Goal: Transaction & Acquisition: Purchase product/service

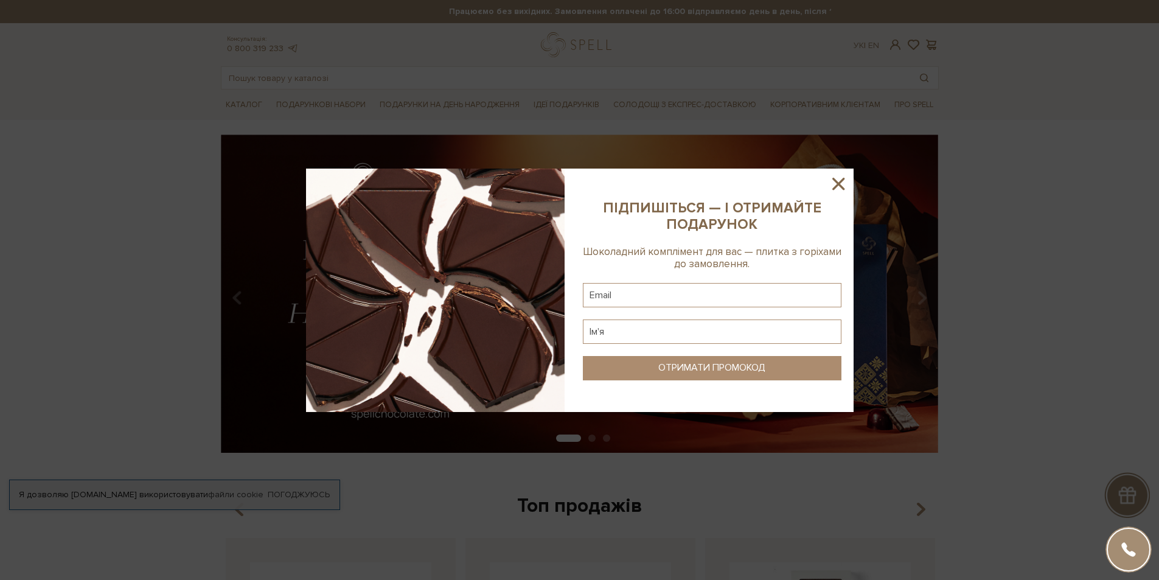
click at [838, 190] on icon at bounding box center [838, 183] width 21 height 21
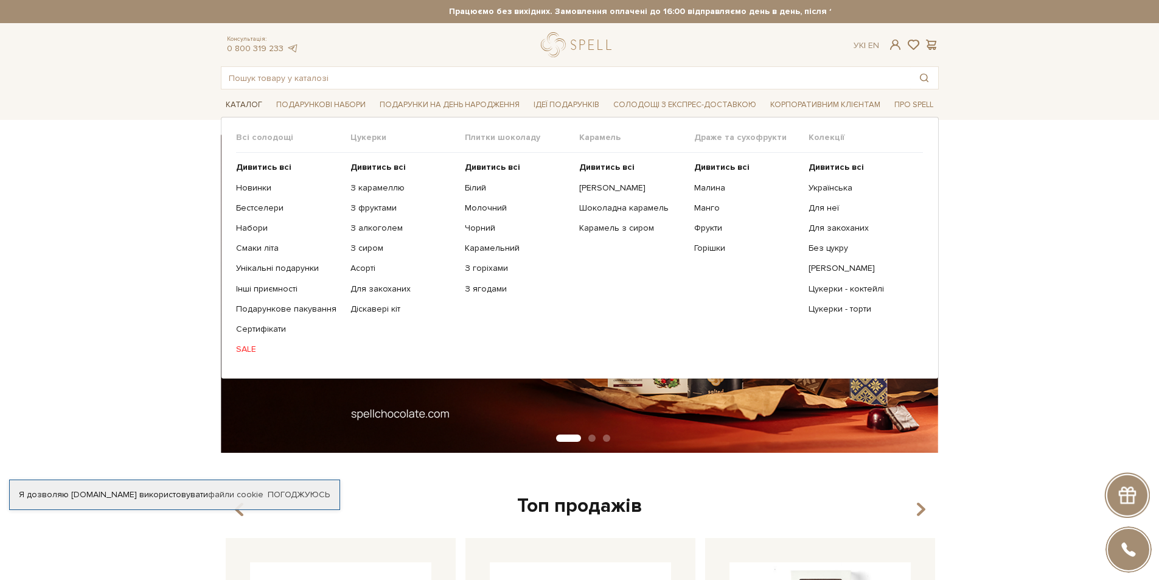
click at [236, 105] on span "Каталог" at bounding box center [244, 105] width 46 height 19
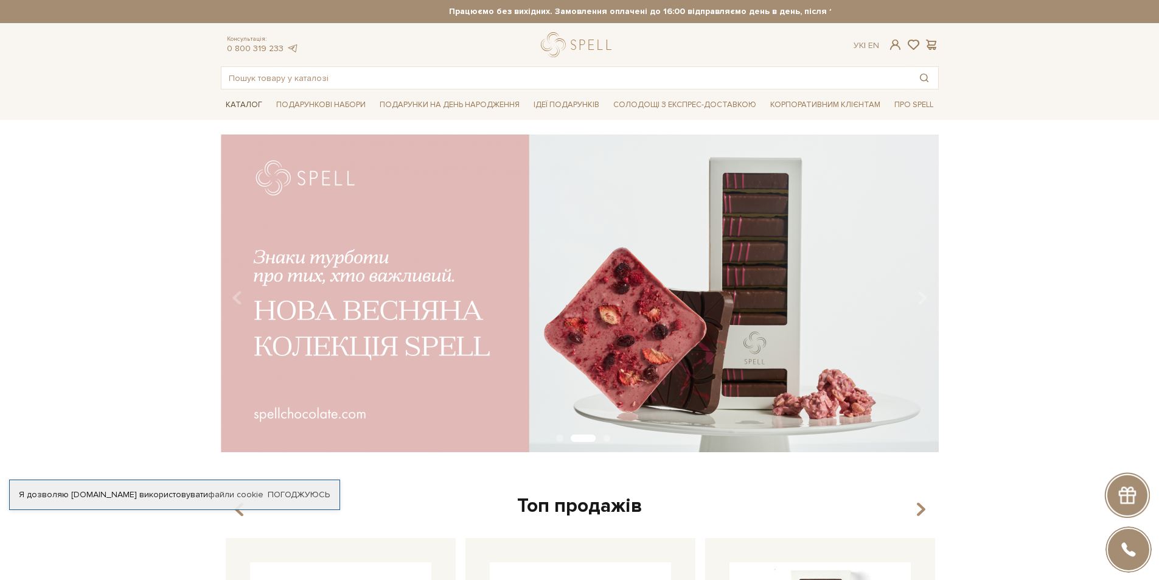
click at [236, 105] on span "Каталог" at bounding box center [244, 105] width 46 height 19
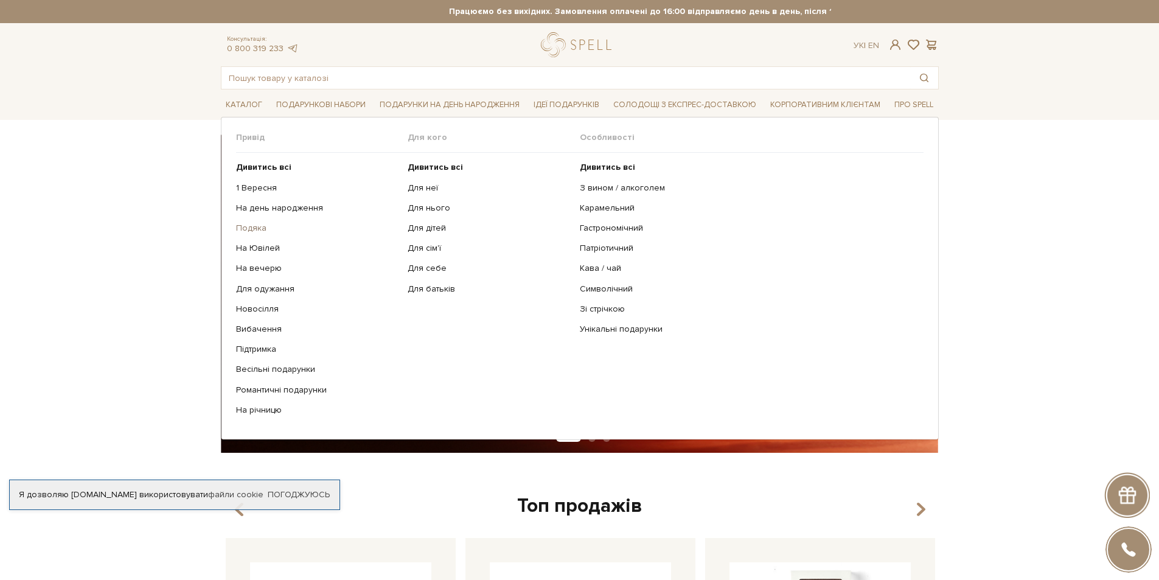
click at [251, 228] on link "Подяка" at bounding box center [317, 228] width 163 height 11
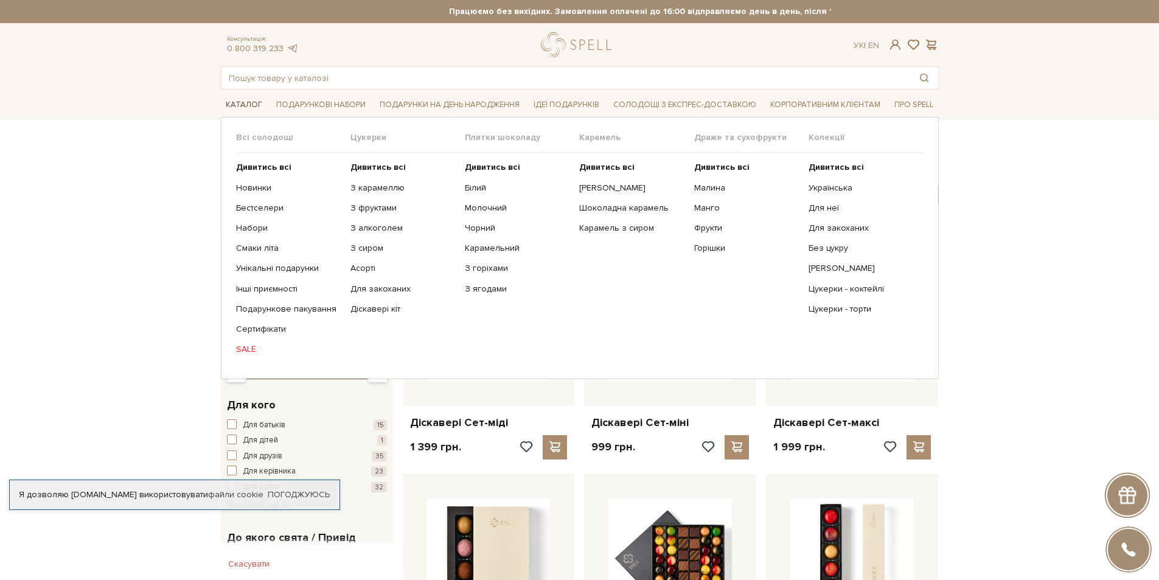
click at [237, 106] on span "Каталог" at bounding box center [244, 105] width 46 height 19
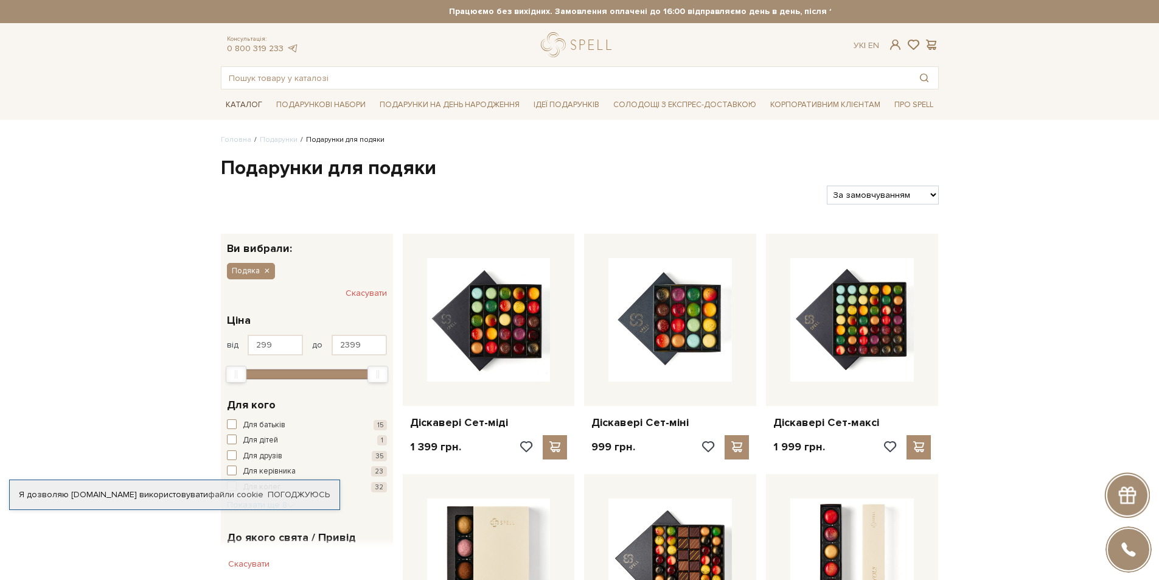
click at [237, 106] on span "Каталог" at bounding box center [244, 105] width 46 height 19
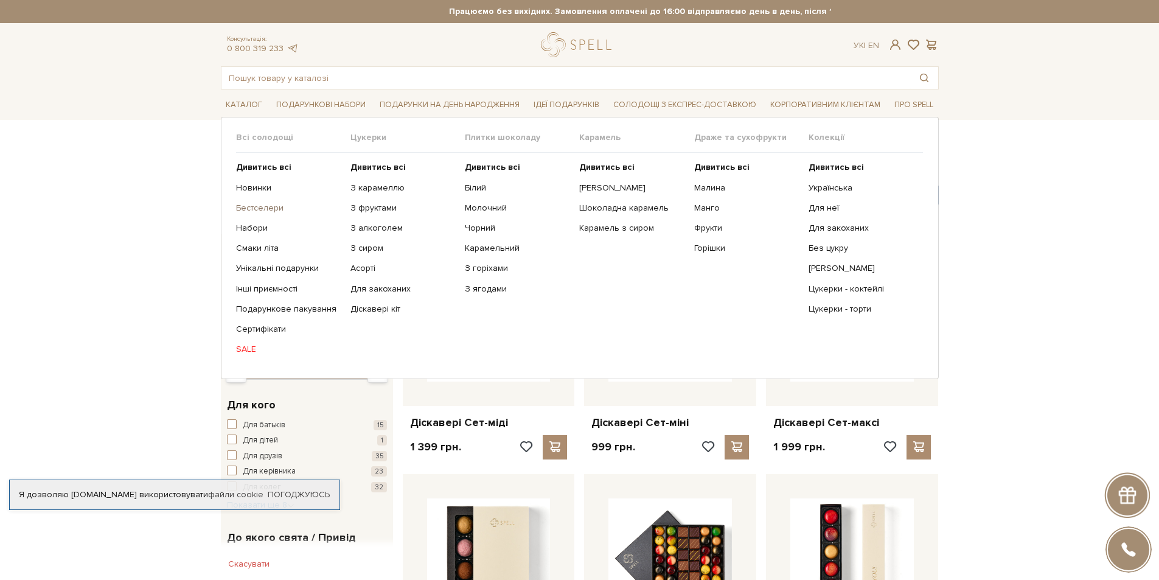
click at [254, 209] on link "Бестселери" at bounding box center [288, 208] width 105 height 11
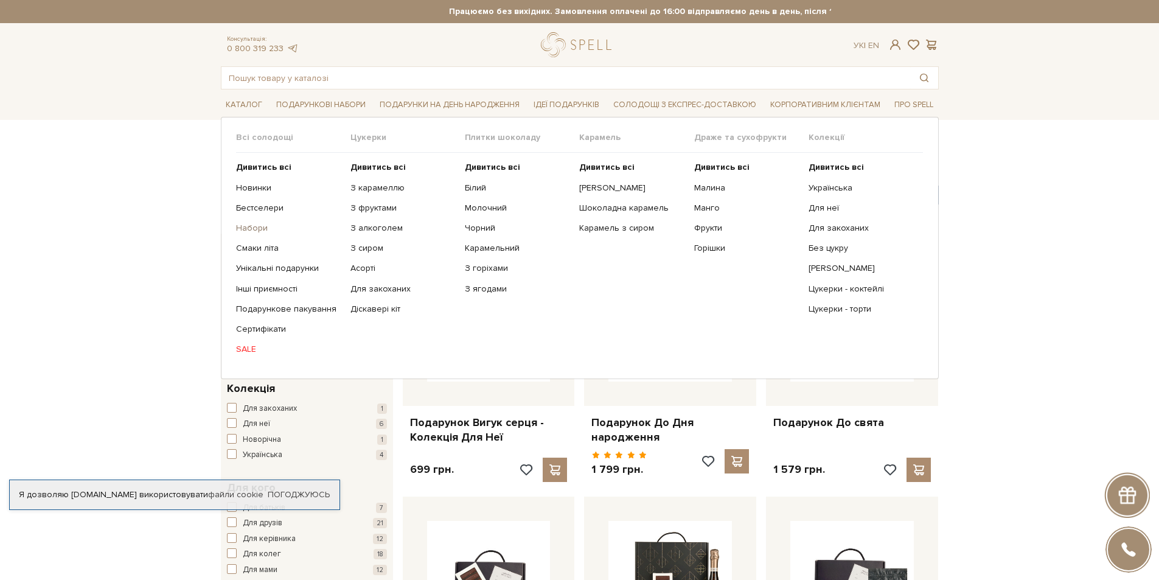
click at [245, 228] on link "Набори" at bounding box center [288, 228] width 105 height 11
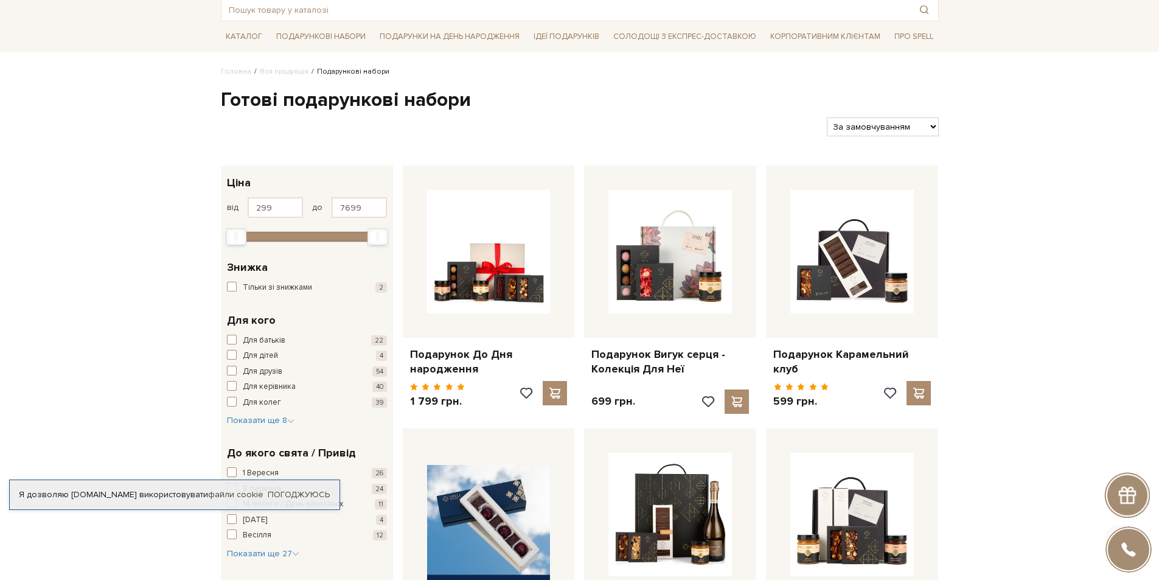
scroll to position [365, 0]
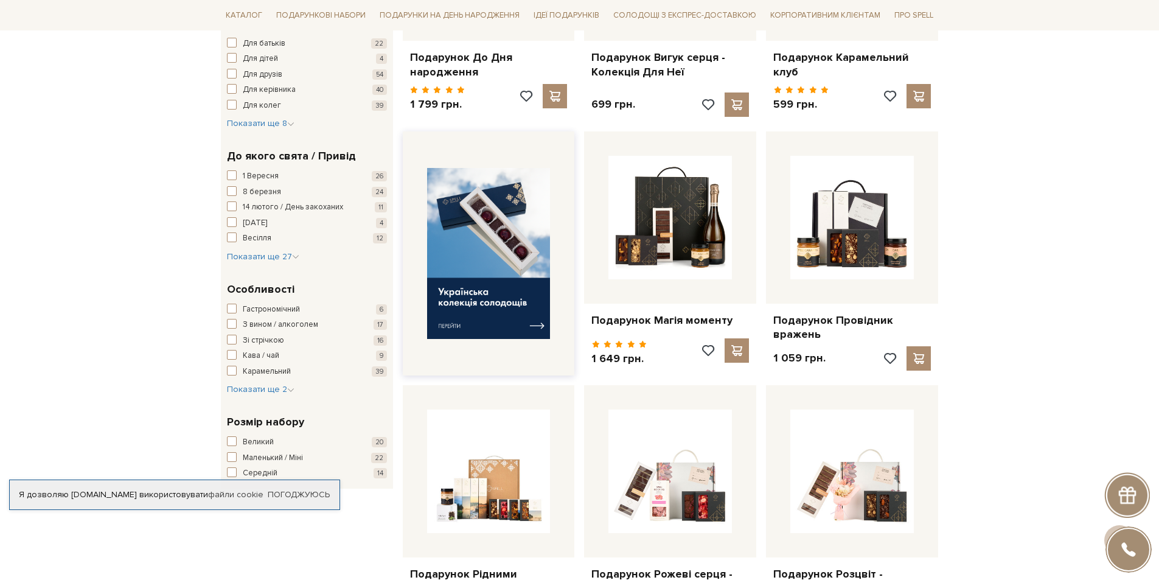
click at [479, 296] on img at bounding box center [489, 253] width 124 height 171
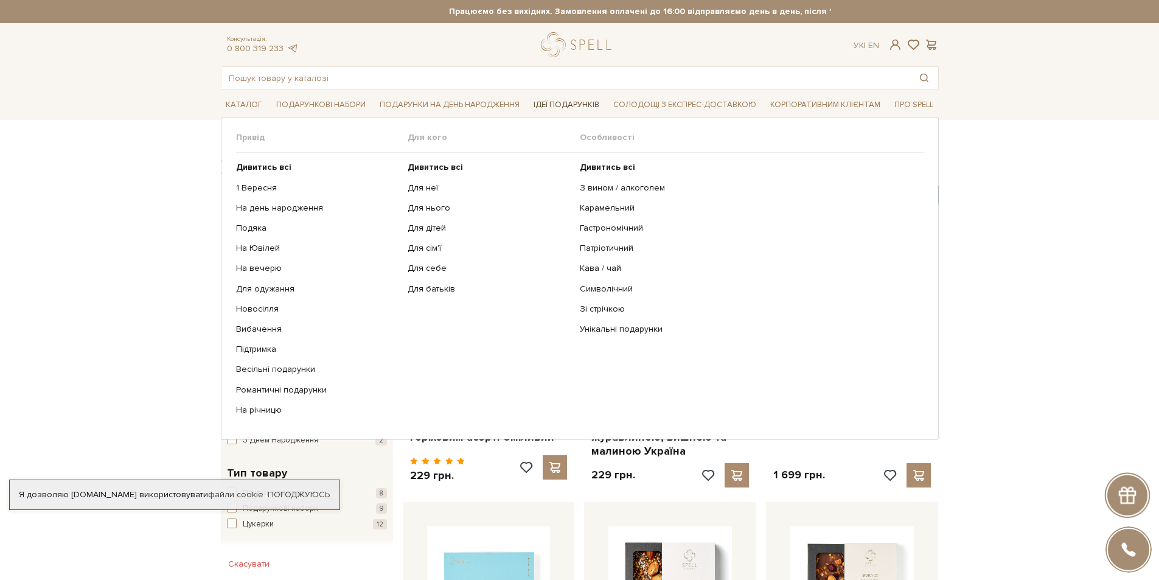
click at [559, 104] on span "Ідеї подарунків" at bounding box center [566, 105] width 75 height 19
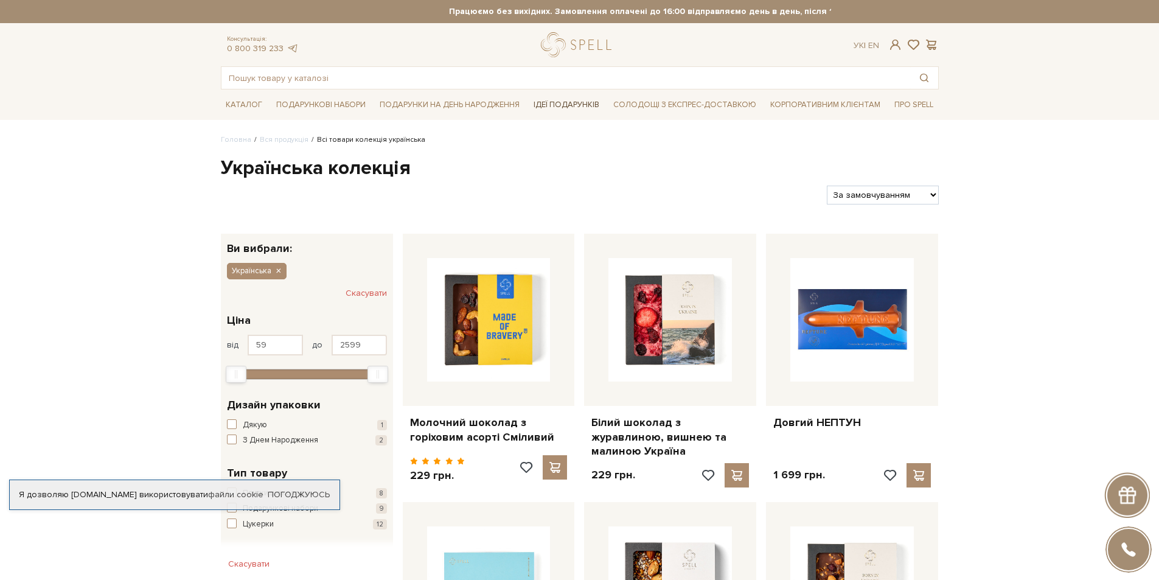
click at [559, 105] on span "Ідеї подарунків" at bounding box center [566, 105] width 75 height 19
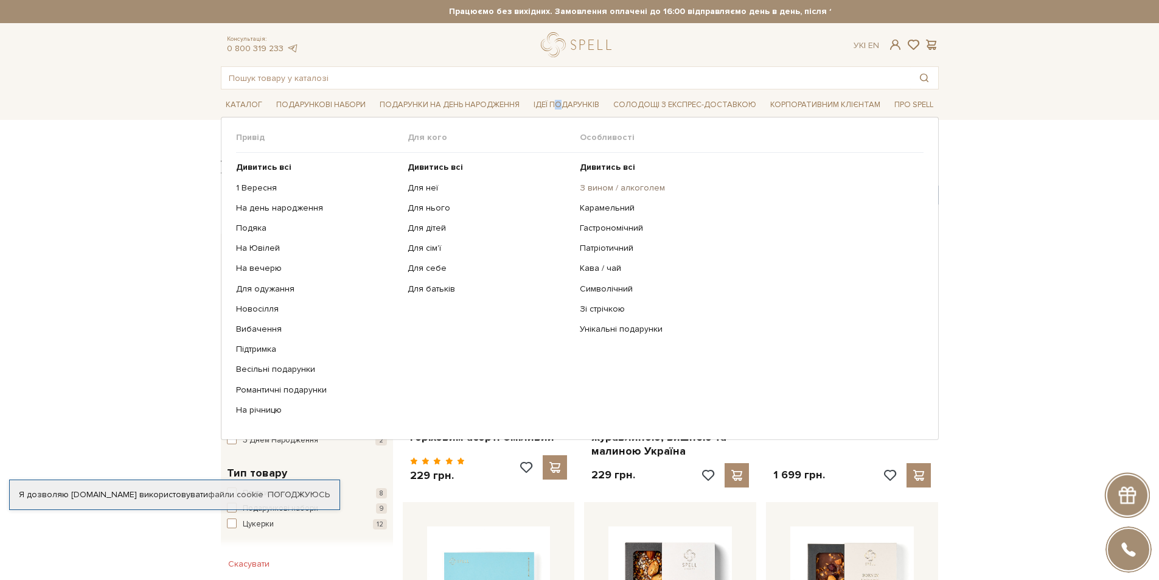
click at [608, 186] on link "З вином / алкоголем" at bounding box center [747, 188] width 335 height 11
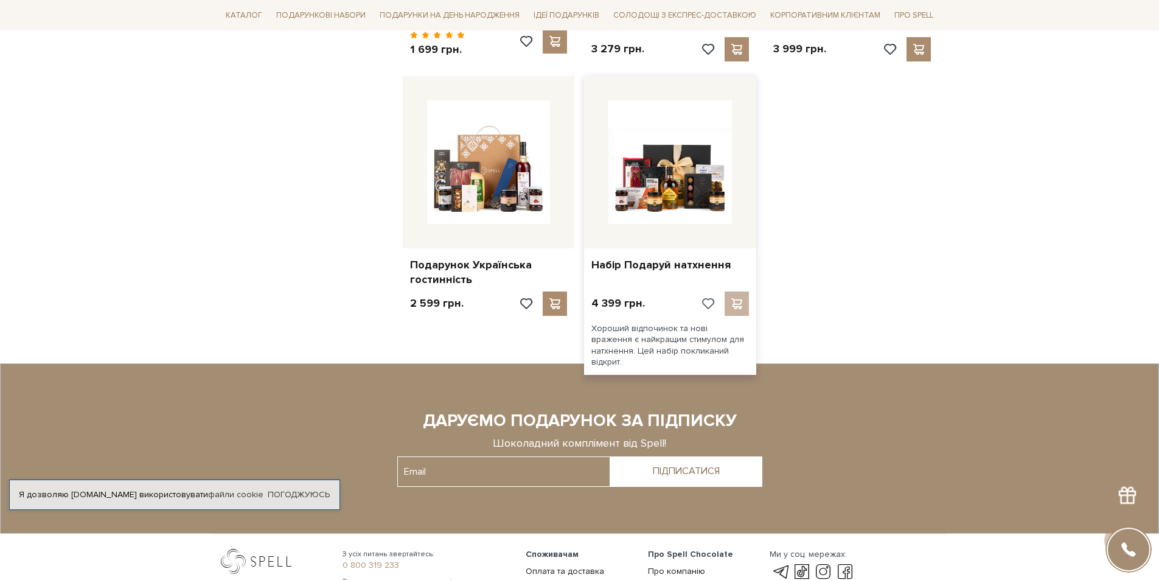
scroll to position [1217, 0]
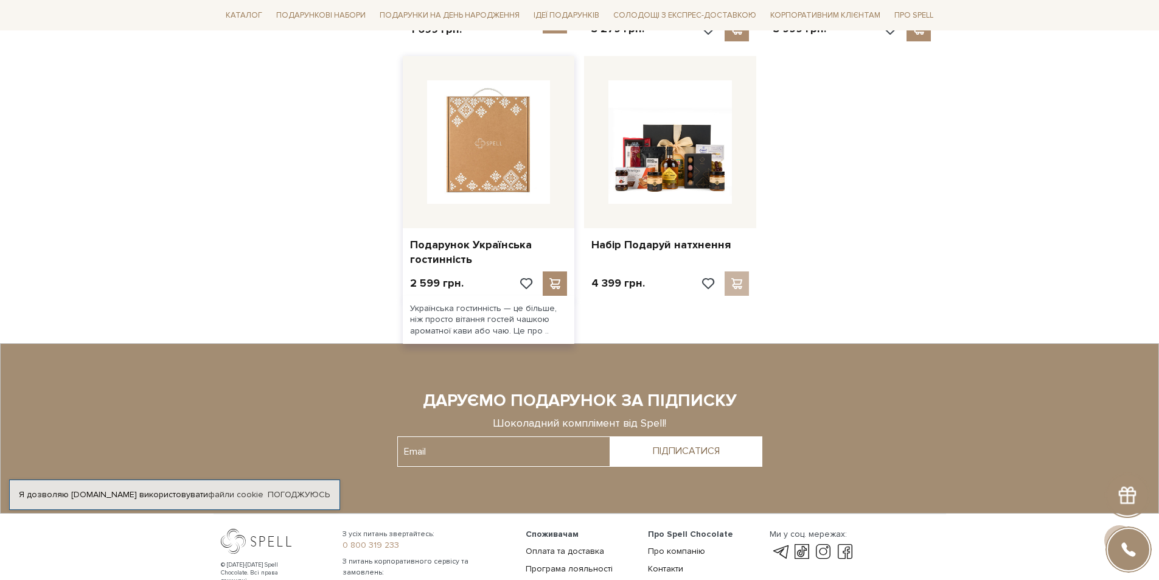
click at [486, 144] on img at bounding box center [489, 142] width 124 height 124
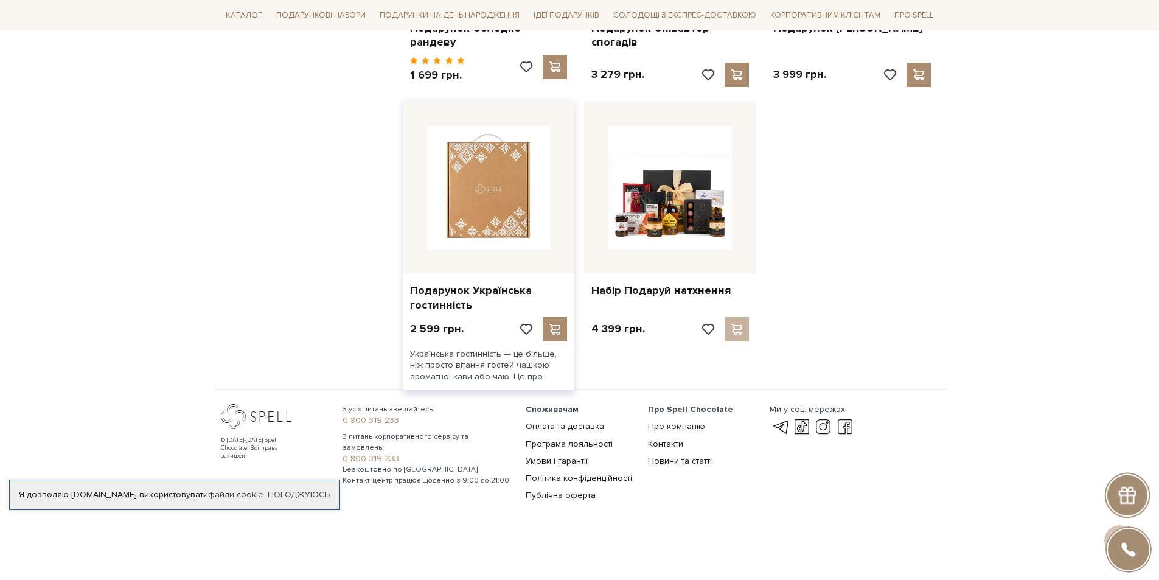
scroll to position [1163, 0]
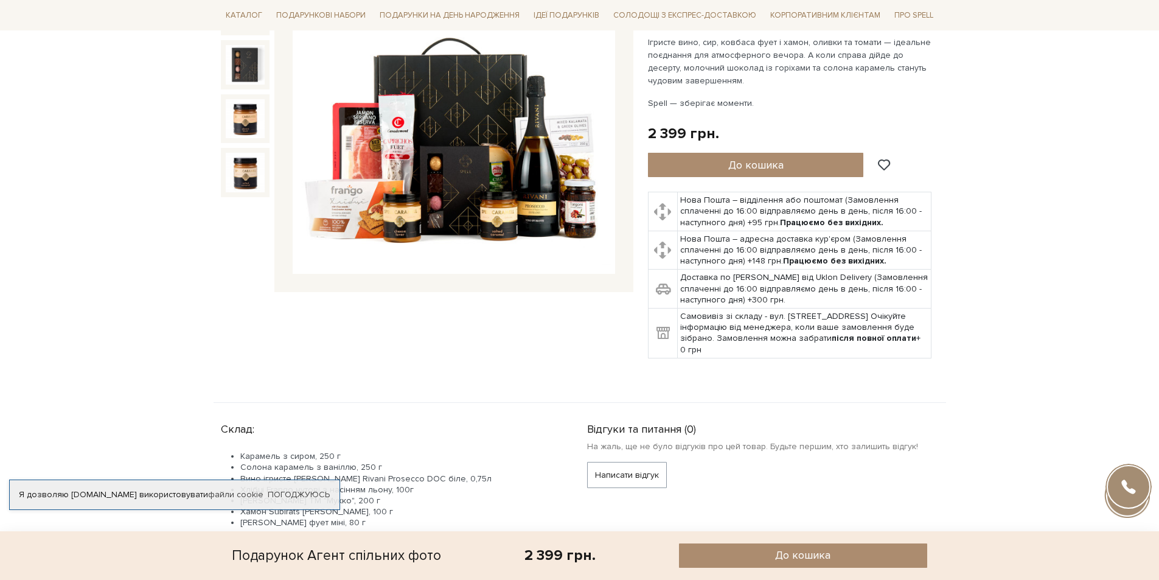
scroll to position [61, 0]
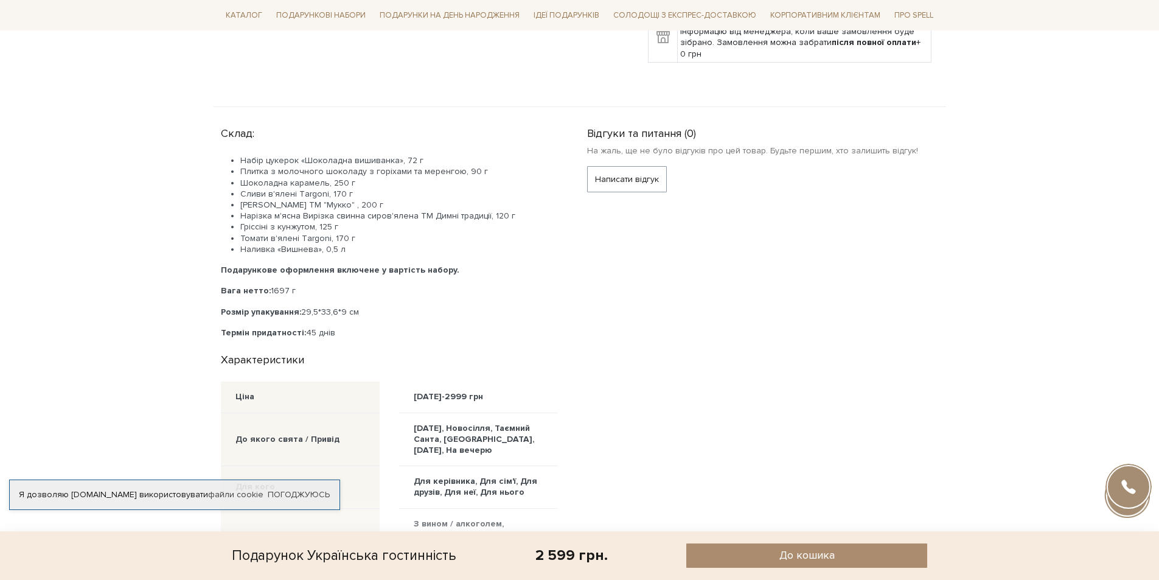
scroll to position [548, 0]
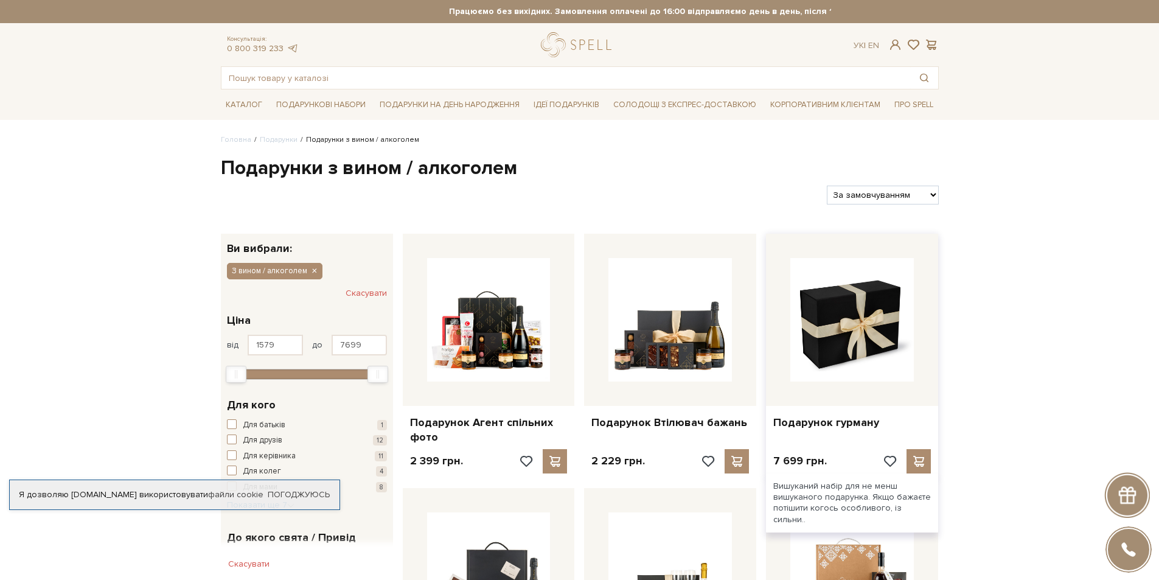
click at [874, 326] on img at bounding box center [852, 320] width 124 height 124
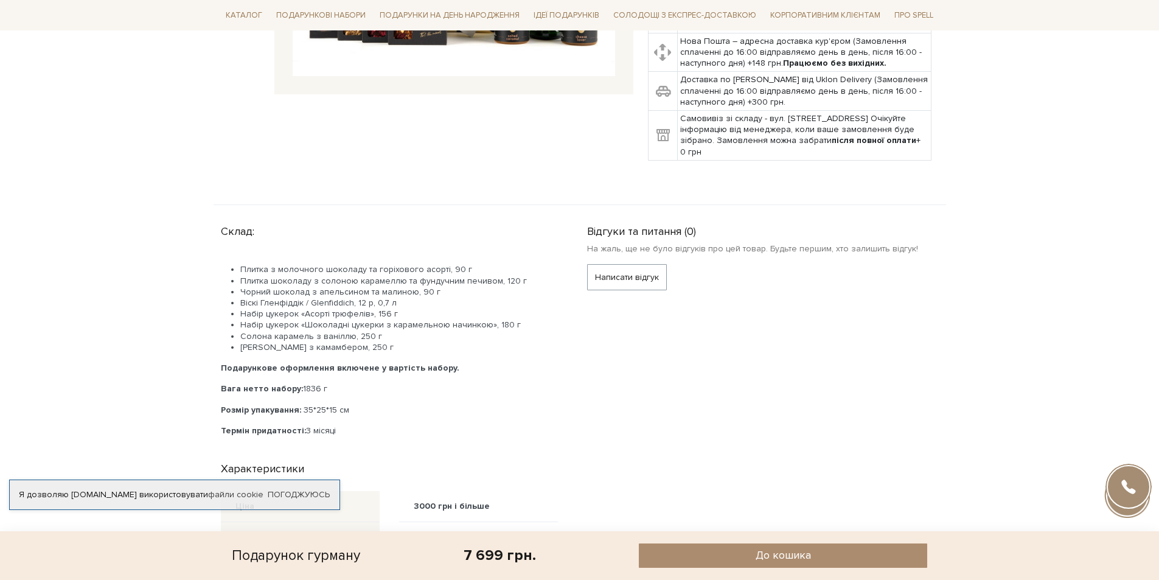
scroll to position [426, 0]
drag, startPoint x: 308, startPoint y: 302, endPoint x: 352, endPoint y: 304, distance: 44.5
click at [352, 304] on span "Віскі Гленфіддік / Glenfiddich, 12 р, 0,7 л" at bounding box center [318, 302] width 156 height 10
copy span "Glenfiddich"
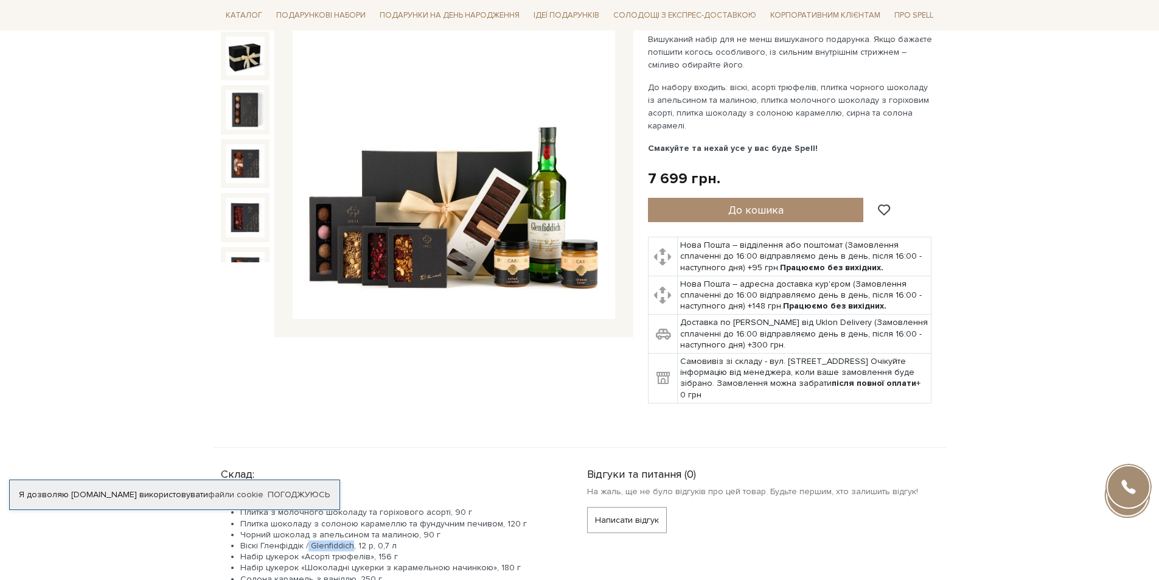
scroll to position [0, 0]
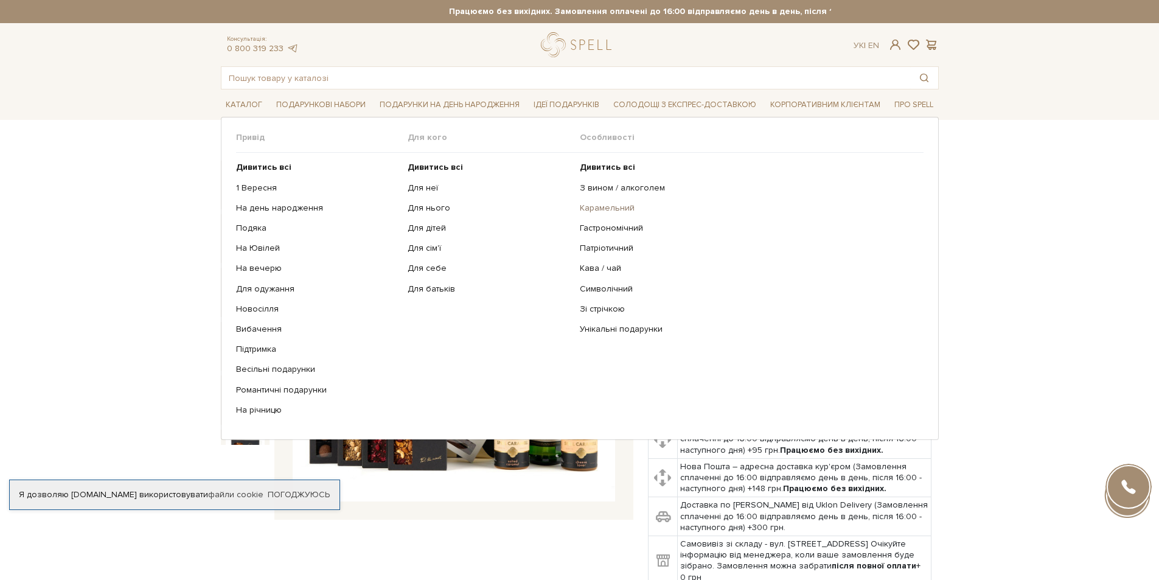
click at [608, 207] on link "Карамельний" at bounding box center [747, 208] width 335 height 11
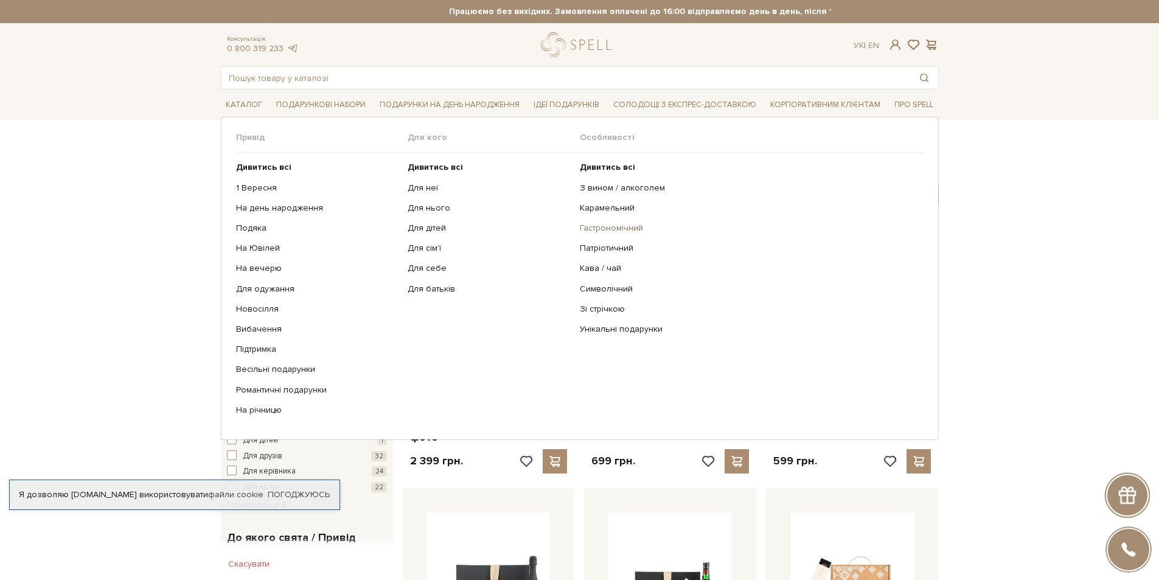
click at [599, 229] on link "Гастрономічний" at bounding box center [747, 228] width 335 height 11
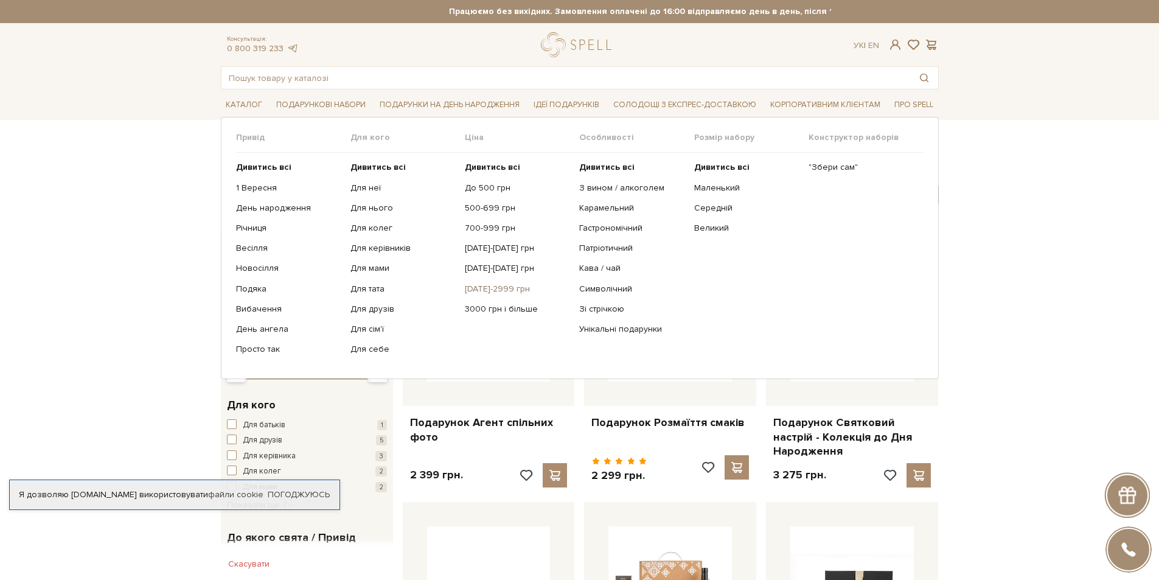
click at [498, 288] on link "[DATE]-2999 грн" at bounding box center [517, 289] width 105 height 11
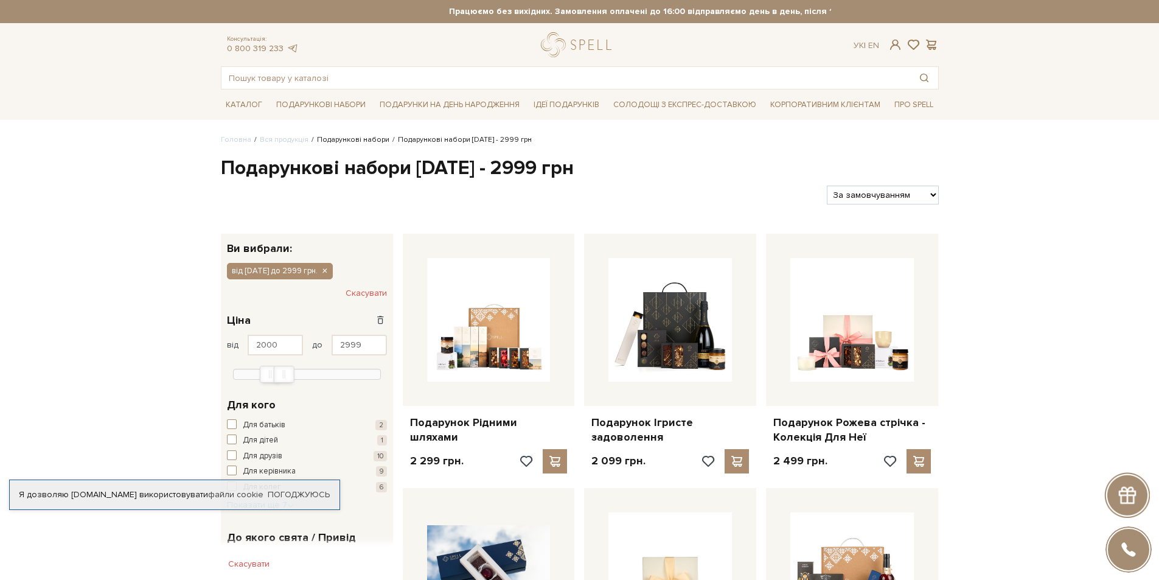
click at [357, 139] on link "Подарункові набори" at bounding box center [353, 139] width 72 height 9
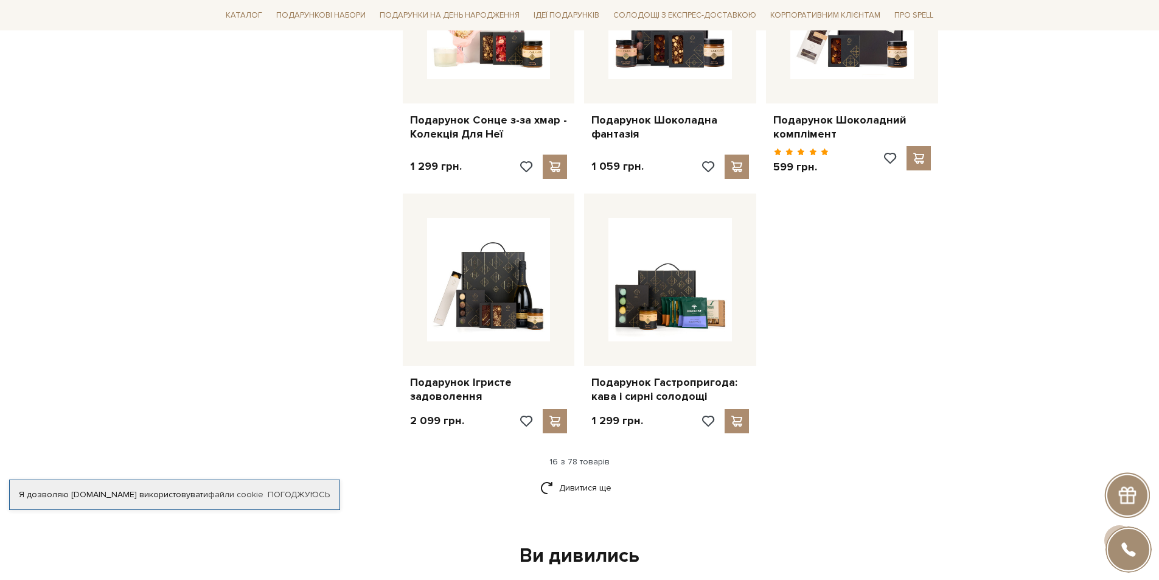
scroll to position [1582, 0]
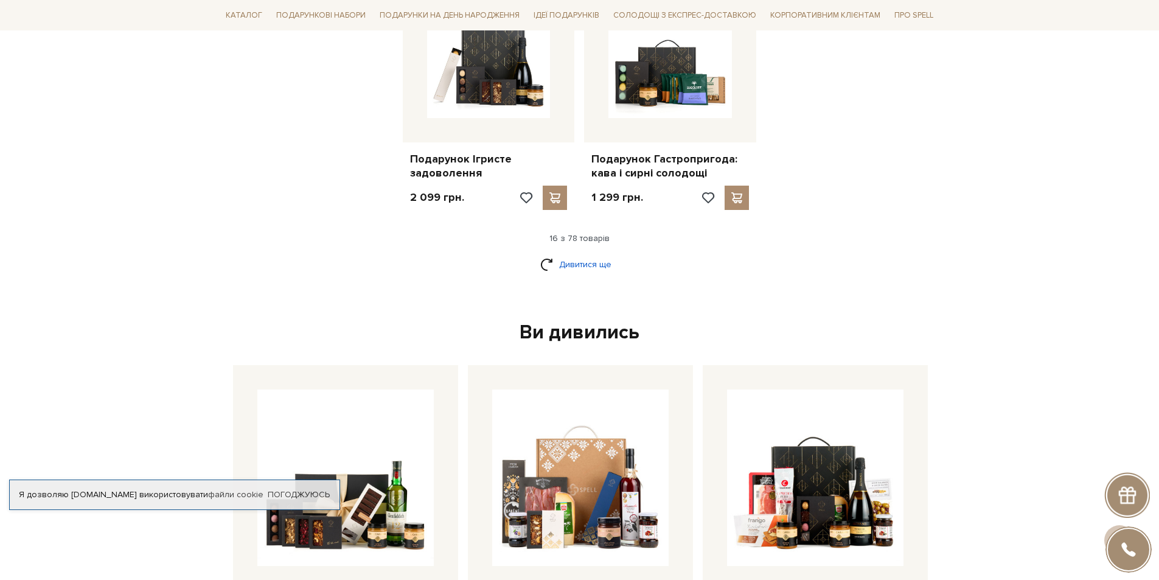
click at [574, 265] on link "Дивитися ще" at bounding box center [579, 264] width 79 height 21
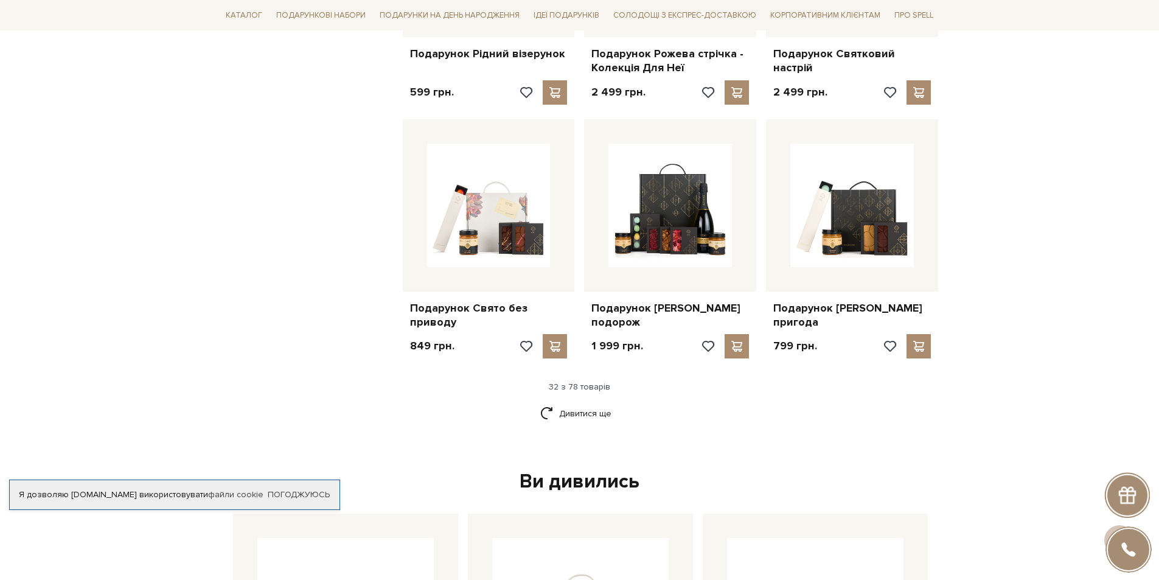
scroll to position [2677, 0]
click at [579, 423] on link "Дивитися ще" at bounding box center [579, 412] width 79 height 21
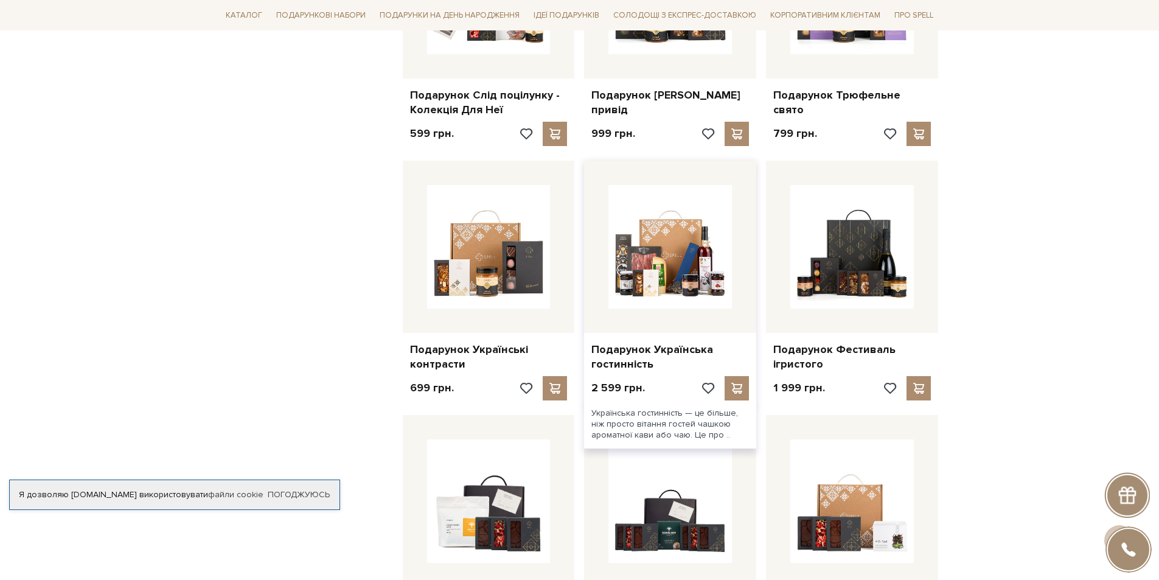
scroll to position [3225, 0]
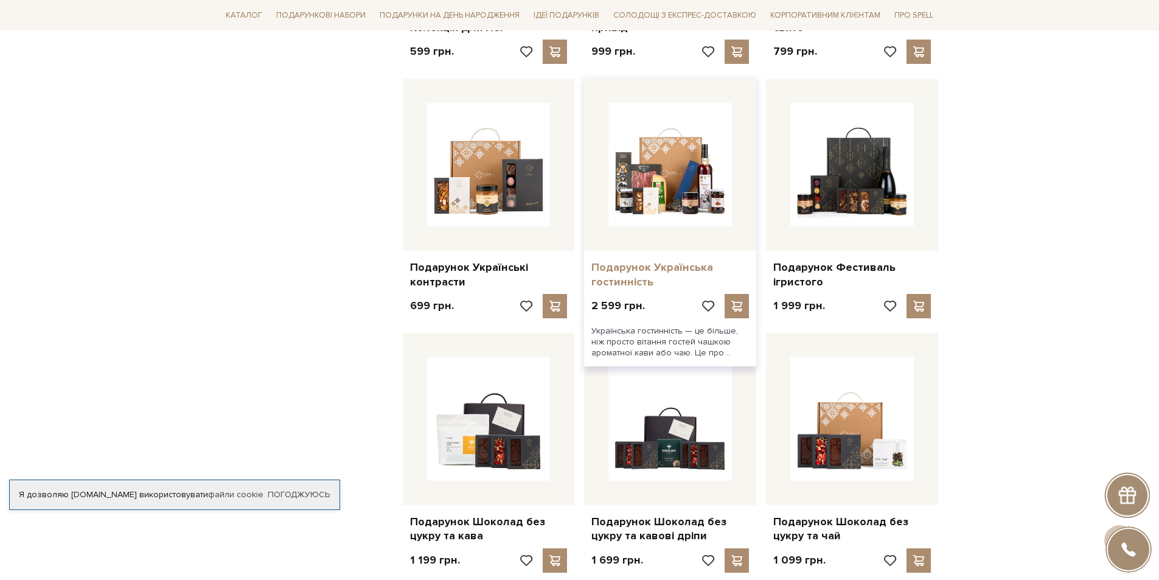
click at [627, 286] on link "Подарунок Українська гостинність" at bounding box center [670, 274] width 158 height 29
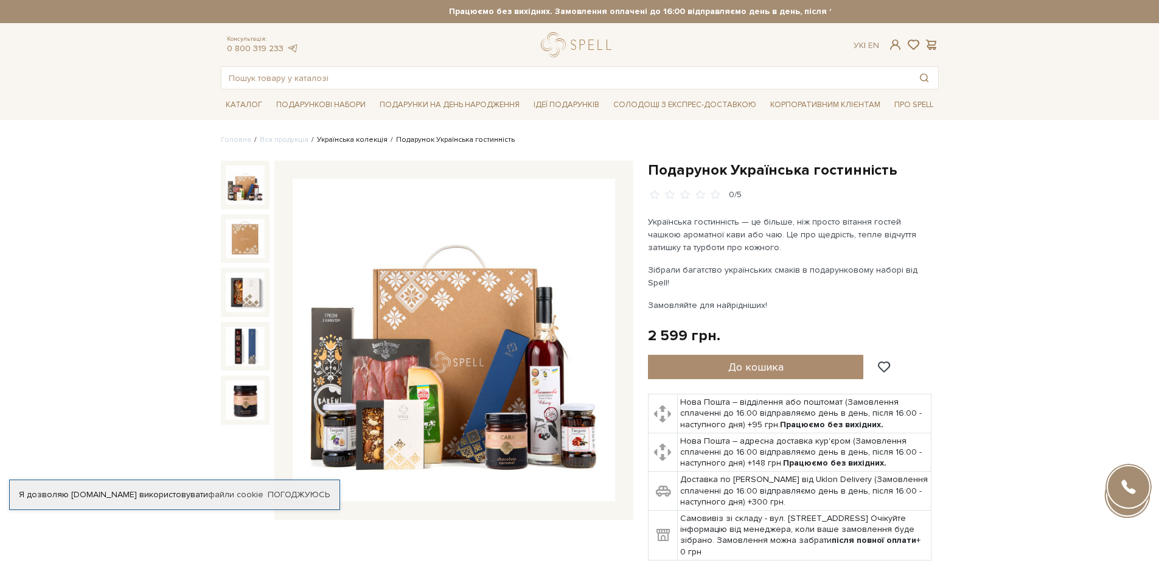
click at [352, 137] on link "Українська колекція" at bounding box center [352, 139] width 71 height 9
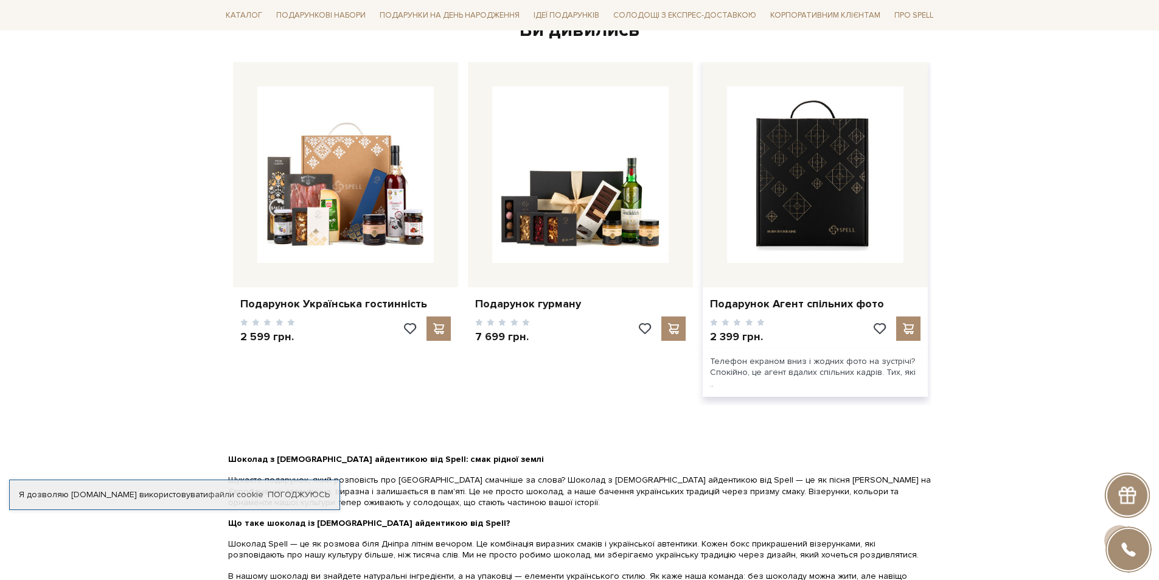
scroll to position [1947, 0]
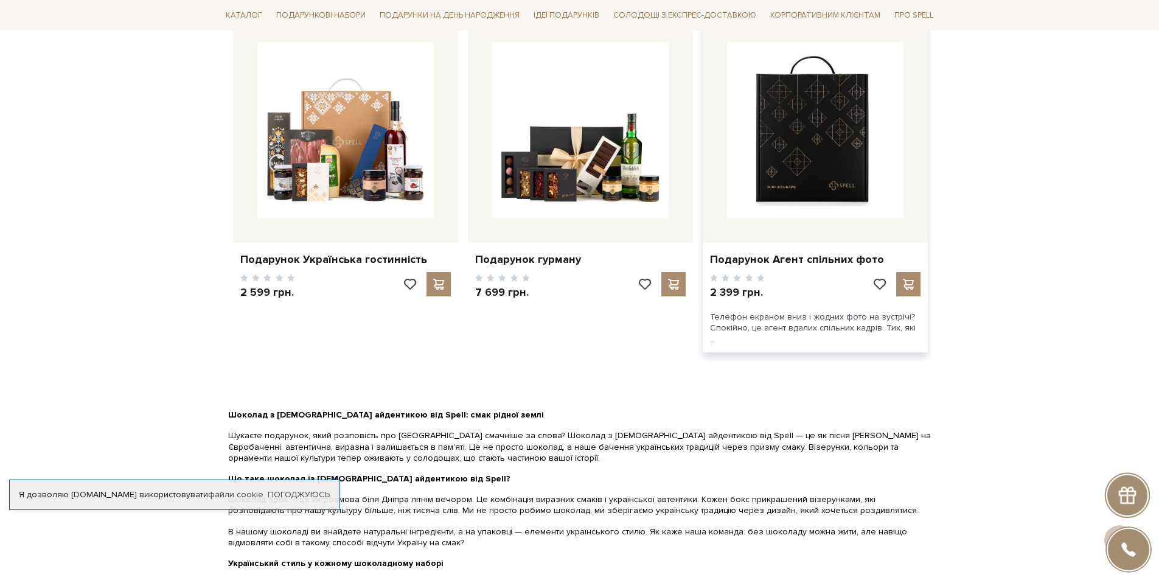
click at [824, 144] on img at bounding box center [815, 130] width 176 height 176
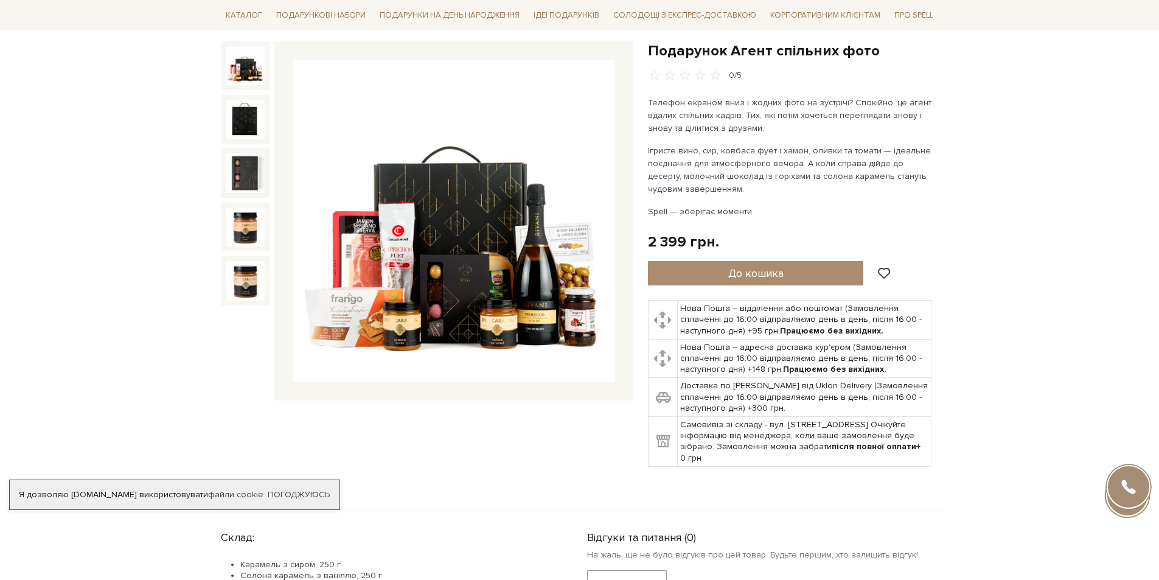
scroll to position [122, 0]
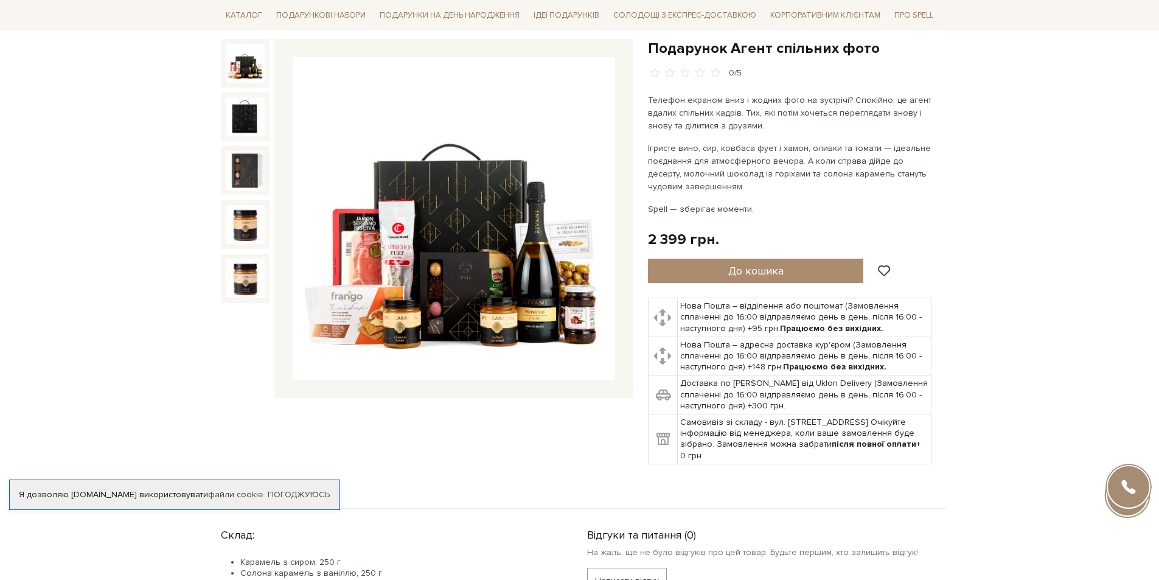
click at [524, 296] on img at bounding box center [454, 218] width 322 height 322
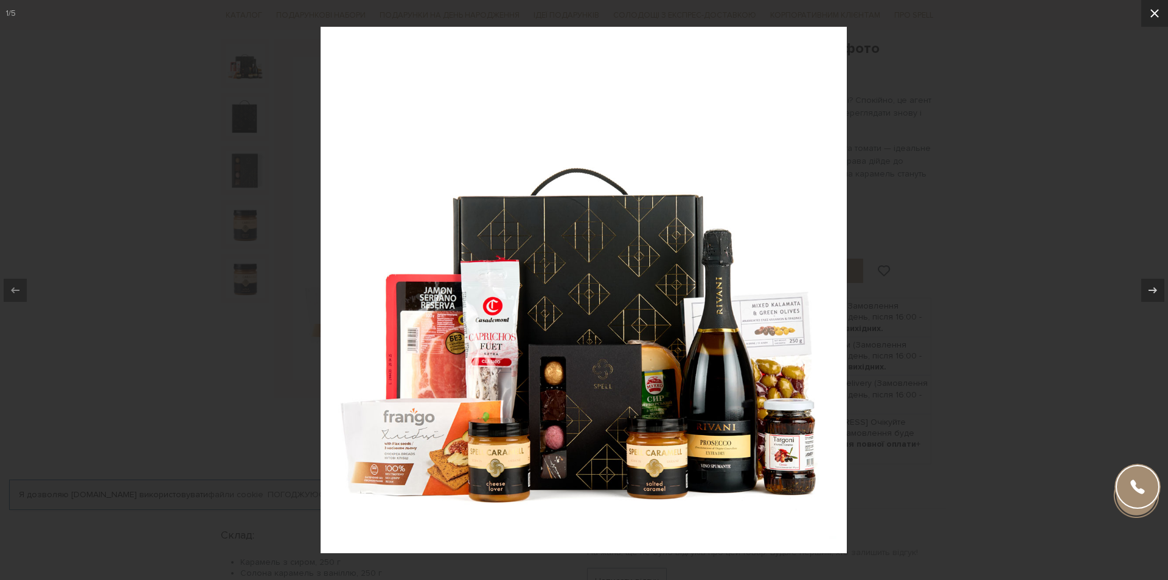
click at [1155, 12] on icon at bounding box center [1154, 13] width 15 height 15
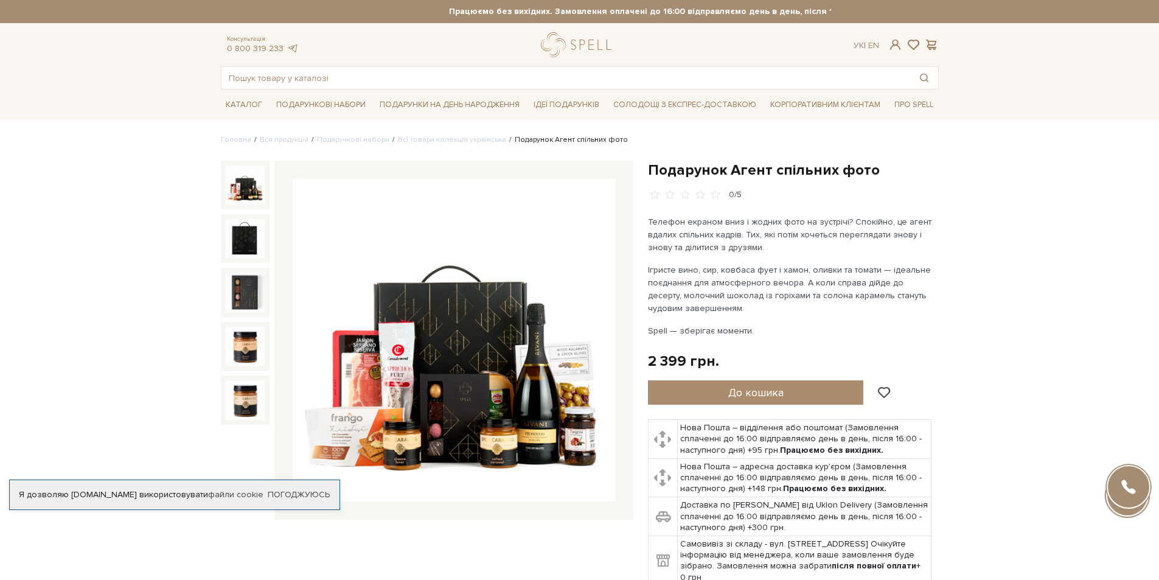
click at [235, 188] on img at bounding box center [245, 184] width 39 height 39
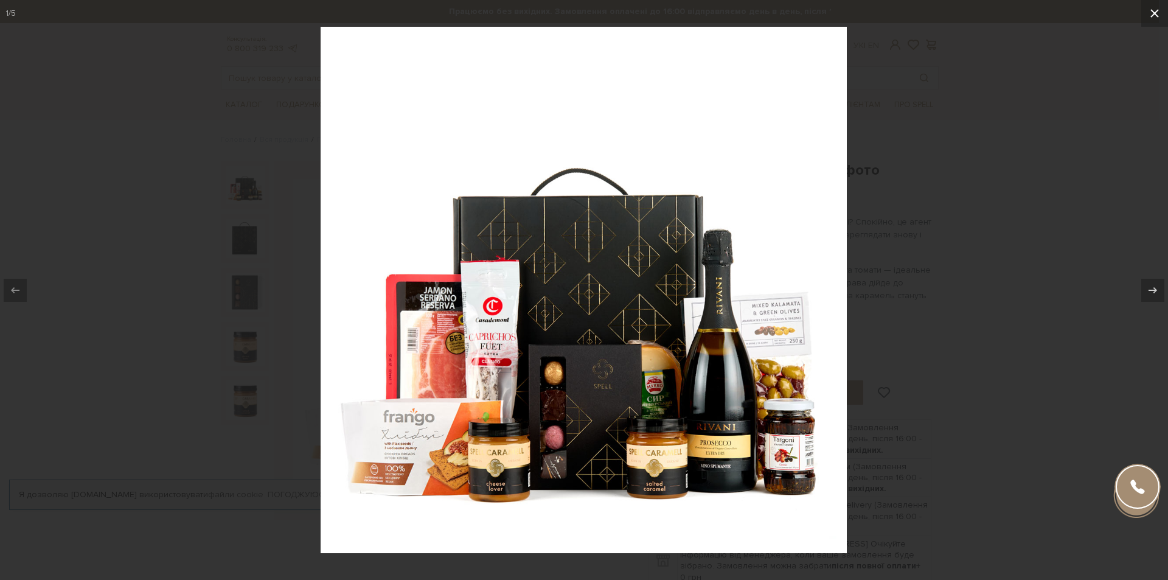
click at [1157, 13] on icon at bounding box center [1154, 13] width 15 height 15
